Goal: Task Accomplishment & Management: Manage account settings

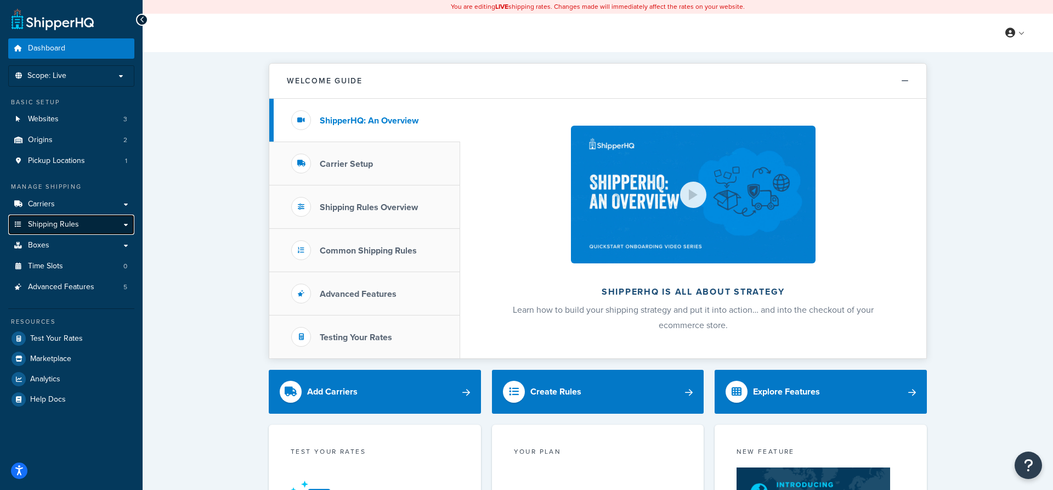
click at [48, 224] on span "Shipping Rules" at bounding box center [53, 224] width 51 height 9
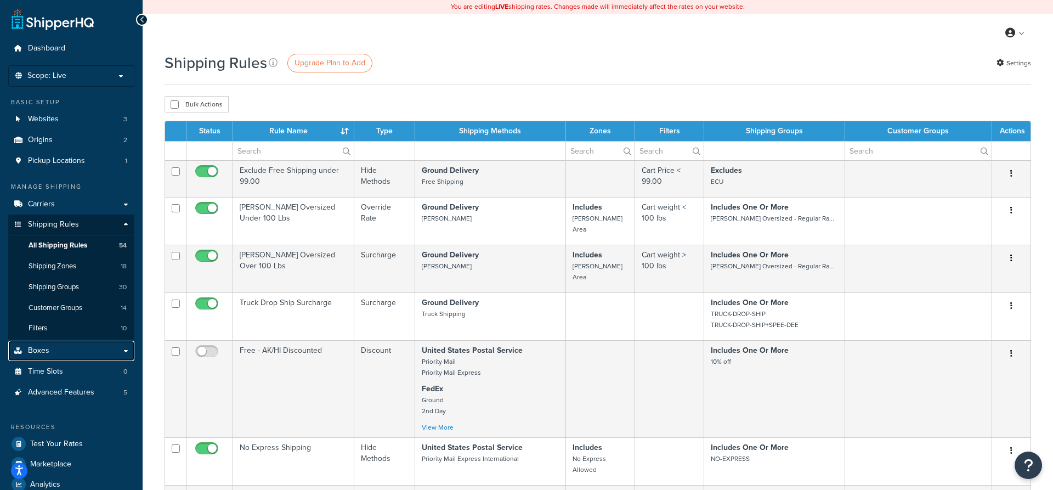
drag, startPoint x: 121, startPoint y: 353, endPoint x: 140, endPoint y: 348, distance: 19.2
click at [121, 352] on link "Boxes" at bounding box center [71, 351] width 126 height 20
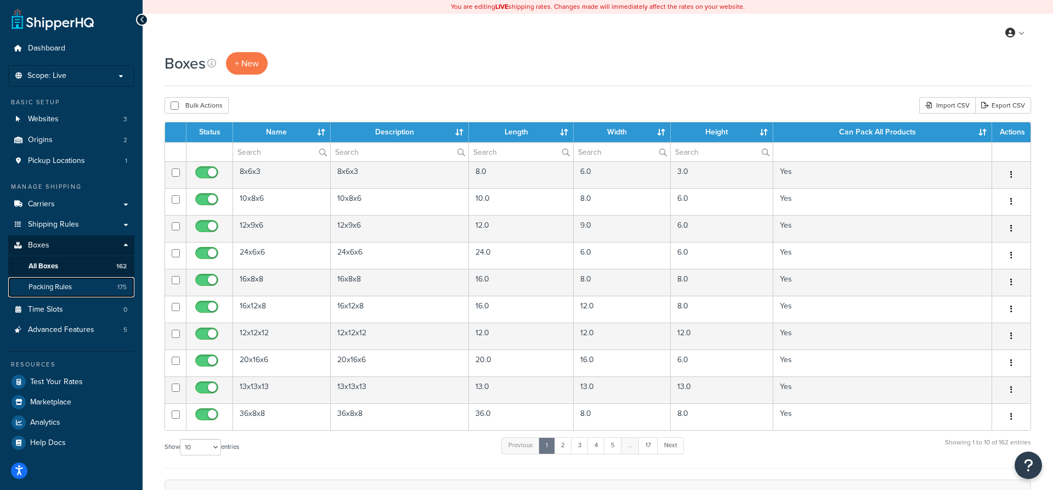
click at [47, 285] on span "Packing Rules" at bounding box center [50, 286] width 43 height 9
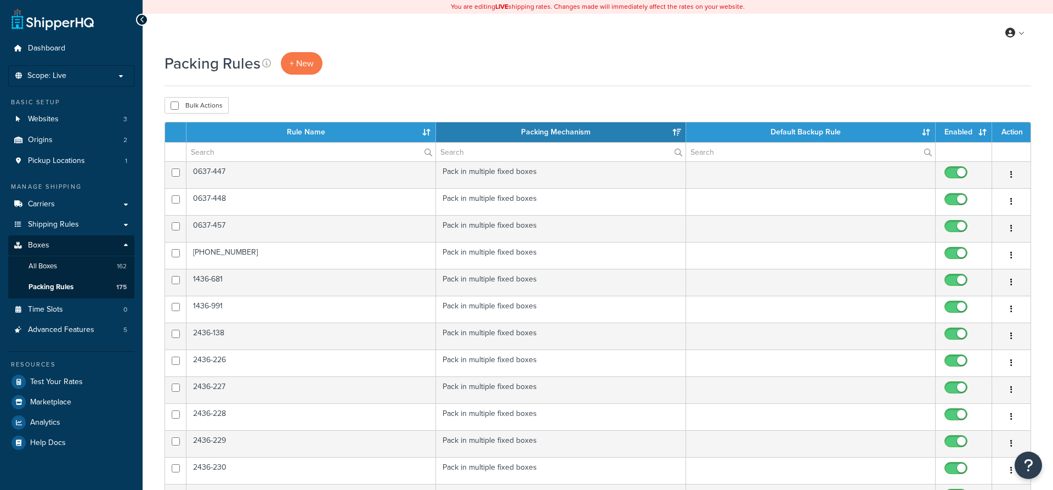
select select "15"
click at [202, 153] on input "text" at bounding box center [310, 152] width 249 height 19
paste input "1402-953-954"
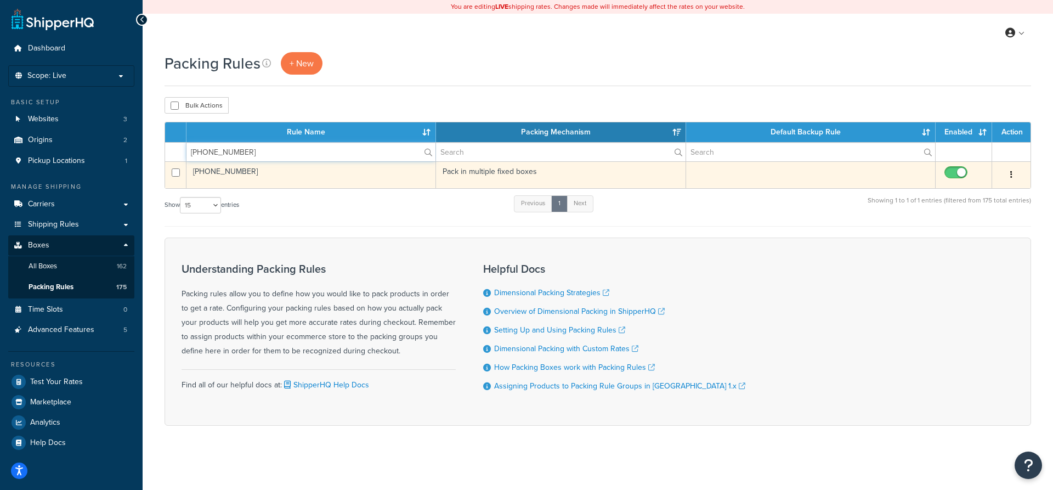
type input "1402-953-954"
click at [1014, 174] on button "button" at bounding box center [1011, 175] width 15 height 18
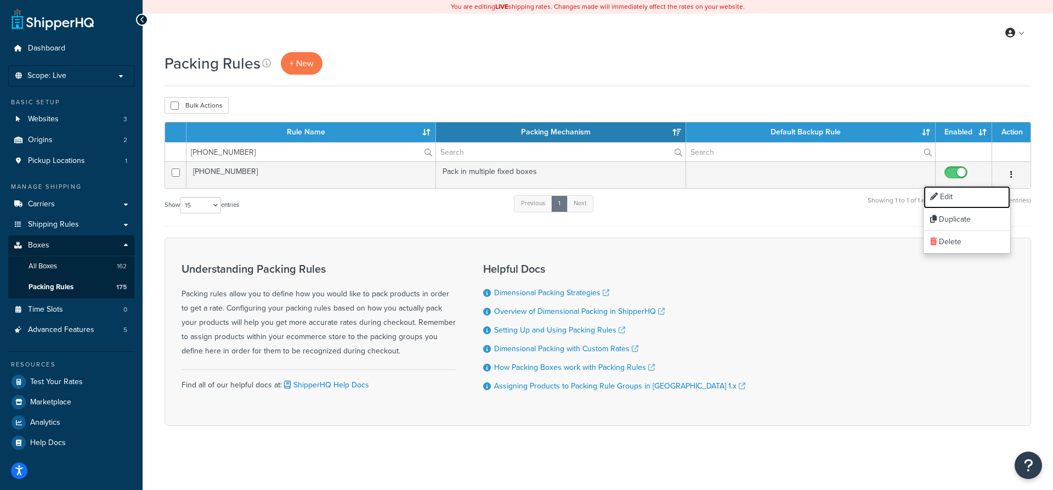
click at [956, 197] on link "Edit" at bounding box center [967, 197] width 87 height 22
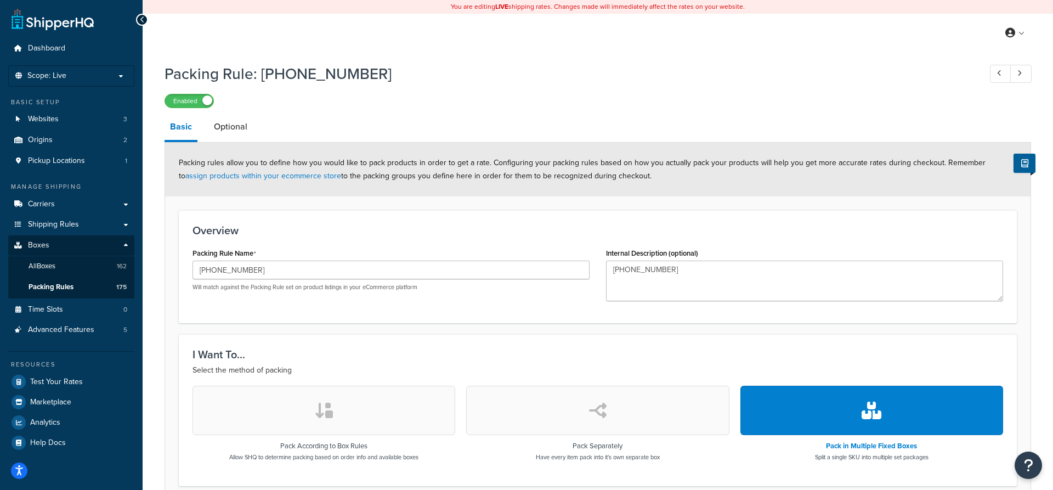
scroll to position [273, 0]
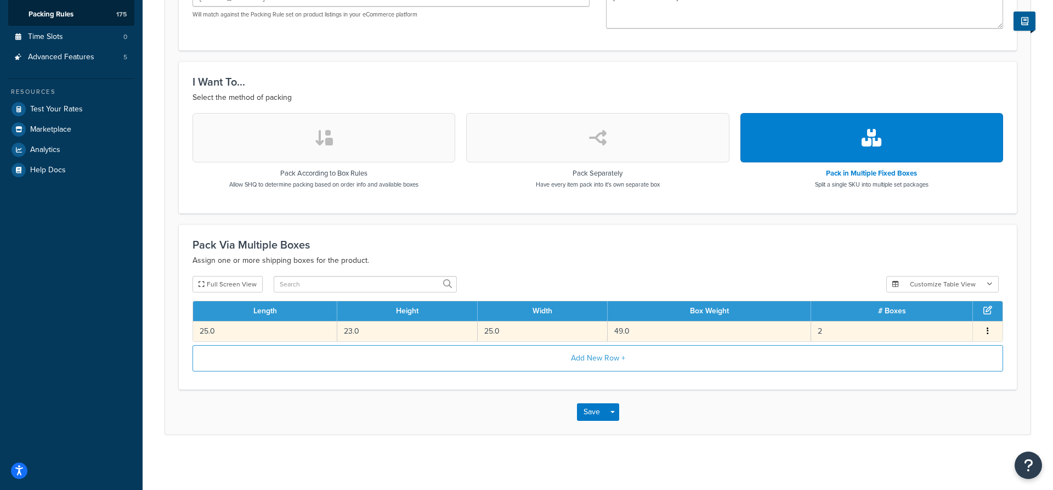
click at [380, 336] on td "23.0" at bounding box center [407, 331] width 140 height 20
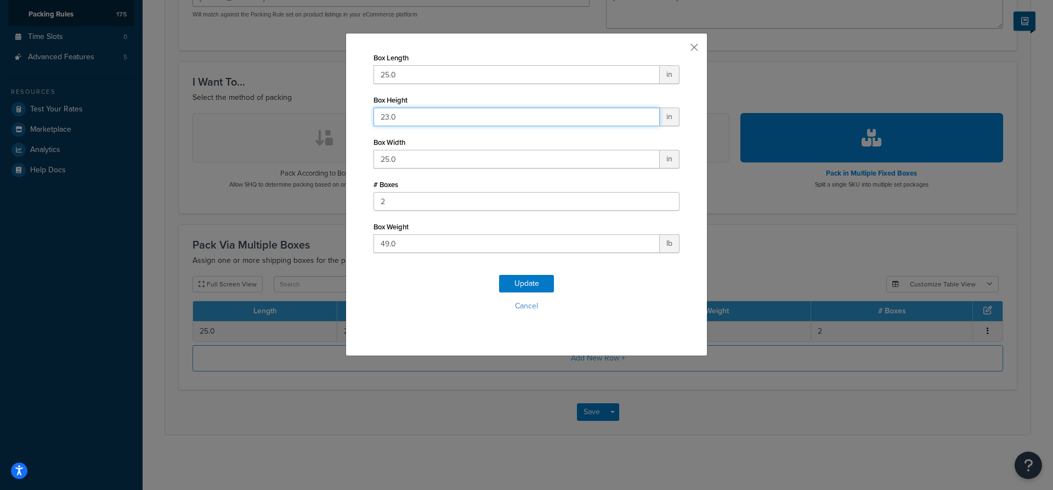
drag, startPoint x: 404, startPoint y: 115, endPoint x: 389, endPoint y: 115, distance: 14.8
click at [391, 115] on input "23.0" at bounding box center [517, 117] width 286 height 19
drag, startPoint x: 416, startPoint y: 117, endPoint x: 357, endPoint y: 117, distance: 59.2
click at [374, 117] on input "23.0" at bounding box center [517, 117] width 286 height 19
type input "16"
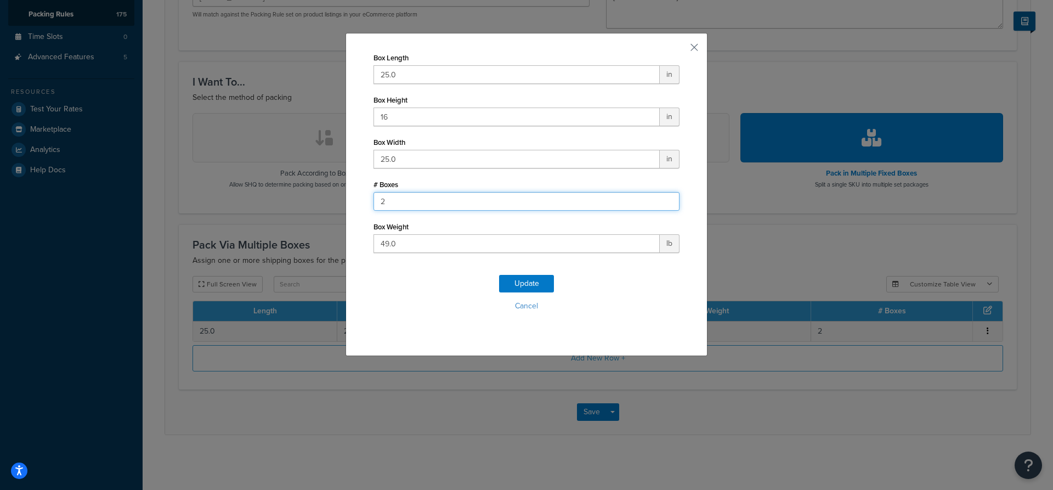
drag, startPoint x: 395, startPoint y: 206, endPoint x: 355, endPoint y: 213, distance: 41.2
click at [374, 211] on input "2" at bounding box center [527, 201] width 306 height 19
type input "1"
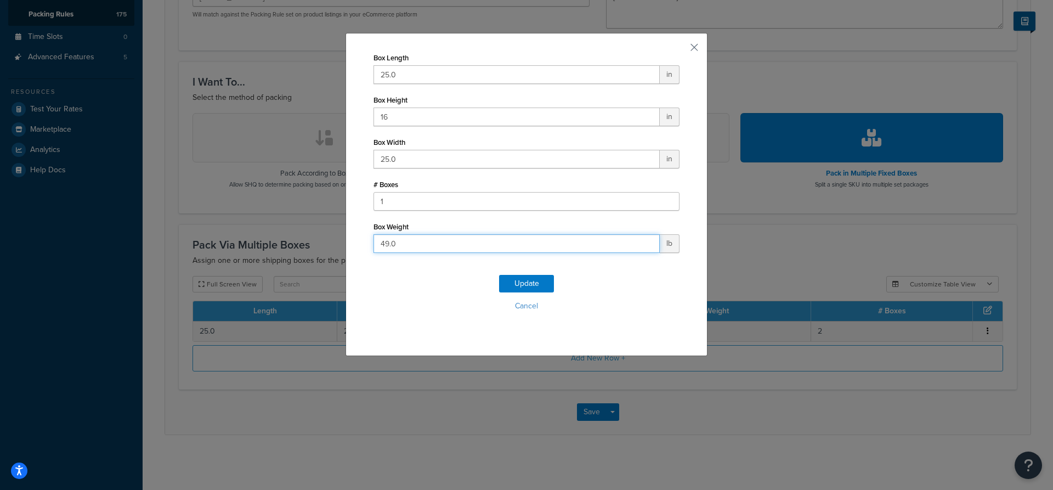
drag, startPoint x: 409, startPoint y: 242, endPoint x: 342, endPoint y: 242, distance: 66.9
click at [374, 242] on input "49.0" at bounding box center [517, 243] width 286 height 19
drag, startPoint x: 475, startPoint y: 45, endPoint x: 598, endPoint y: 51, distance: 123.0
click at [598, 51] on div "Box Length 25.0 in Box Height 16 in Box Width 25.0 in # Boxes 1 Box Weight 49.0…" at bounding box center [527, 194] width 362 height 323
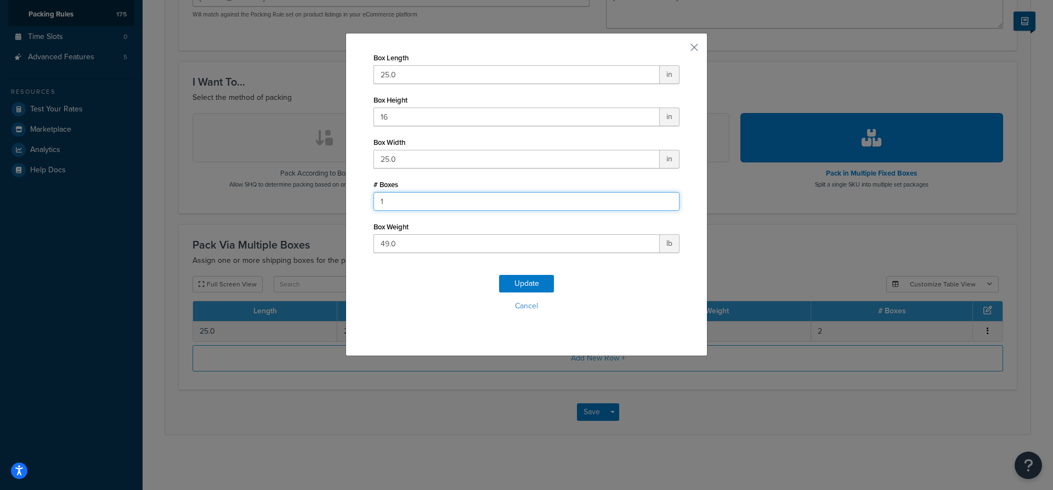
drag, startPoint x: 422, startPoint y: 203, endPoint x: 330, endPoint y: 208, distance: 92.8
click at [374, 208] on input "1" at bounding box center [527, 201] width 306 height 19
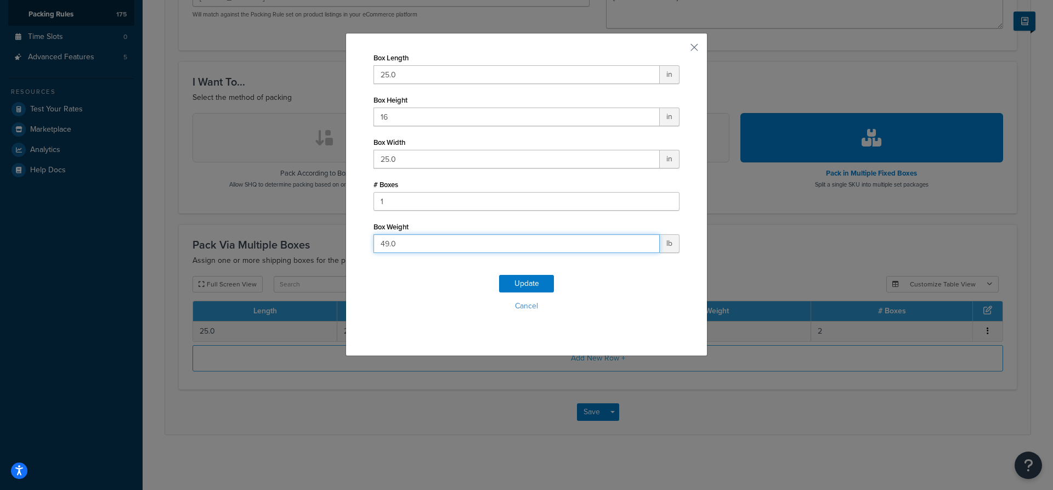
drag, startPoint x: 394, startPoint y: 245, endPoint x: 337, endPoint y: 250, distance: 57.9
click at [374, 250] on input "49.0" at bounding box center [517, 243] width 286 height 19
type input "43"
click at [523, 305] on button "Cancel" at bounding box center [527, 306] width 306 height 16
